Goal: Navigation & Orientation: Find specific page/section

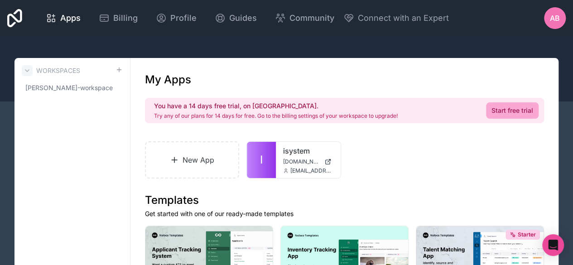
click at [27, 68] on icon at bounding box center [27, 70] width 7 height 7
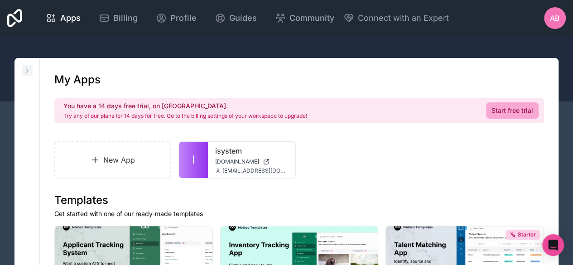
click at [27, 72] on icon at bounding box center [27, 70] width 7 height 7
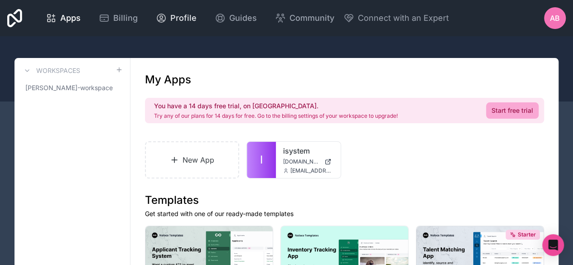
click at [180, 19] on span "Profile" at bounding box center [183, 18] width 26 height 13
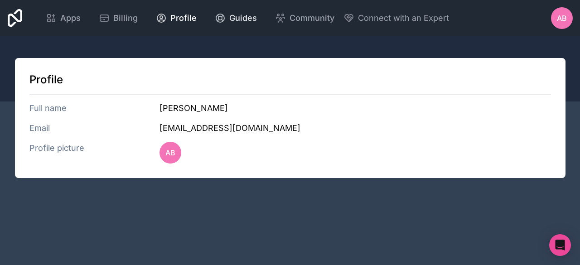
click at [232, 16] on span "Guides" at bounding box center [243, 18] width 28 height 13
click at [76, 19] on span "Apps" at bounding box center [70, 18] width 20 height 13
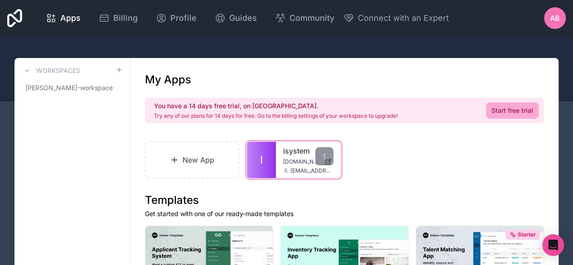
click at [276, 160] on div "isystem [DOMAIN_NAME] [EMAIL_ADDRESS][DOMAIN_NAME]" at bounding box center [308, 160] width 64 height 36
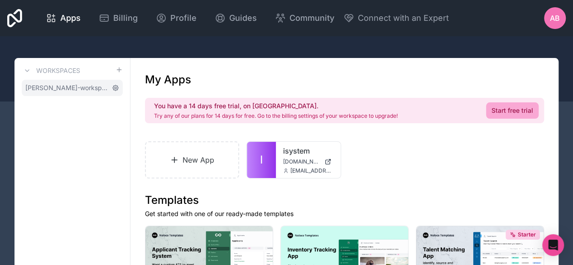
click at [116, 86] on icon at bounding box center [115, 87] width 5 height 5
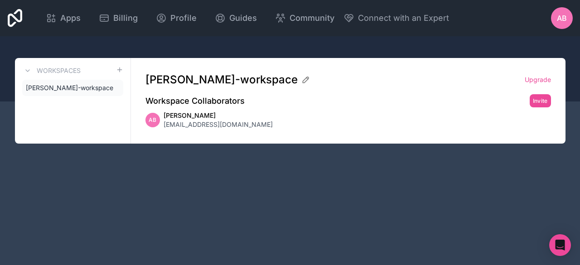
drag, startPoint x: 299, startPoint y: 177, endPoint x: 282, endPoint y: 160, distance: 24.0
click at [287, 167] on div "Apps Billing Profile Guides Community Connect with an Expert AB Billing Profile…" at bounding box center [290, 132] width 580 height 265
click at [54, 18] on icon at bounding box center [51, 18] width 11 height 11
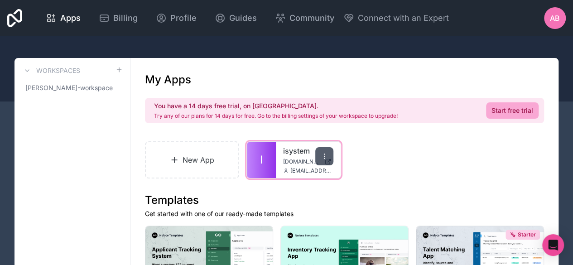
click at [322, 153] on icon at bounding box center [324, 156] width 7 height 7
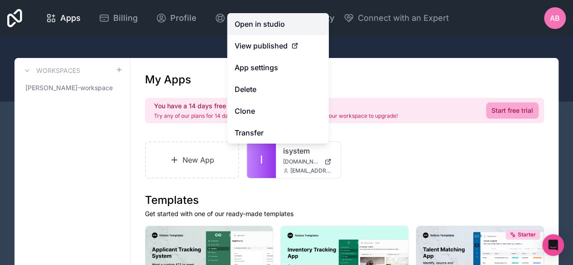
click at [269, 26] on link "Open in studio" at bounding box center [277, 24] width 101 height 22
